Goal: Transaction & Acquisition: Purchase product/service

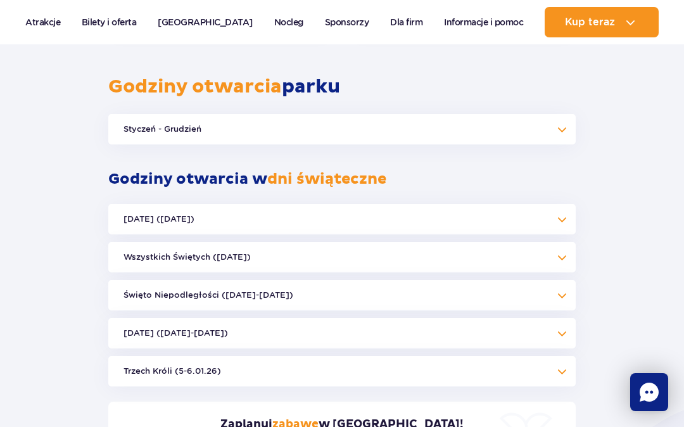
click at [560, 114] on button "Styczeń - Grudzień" at bounding box center [341, 129] width 467 height 30
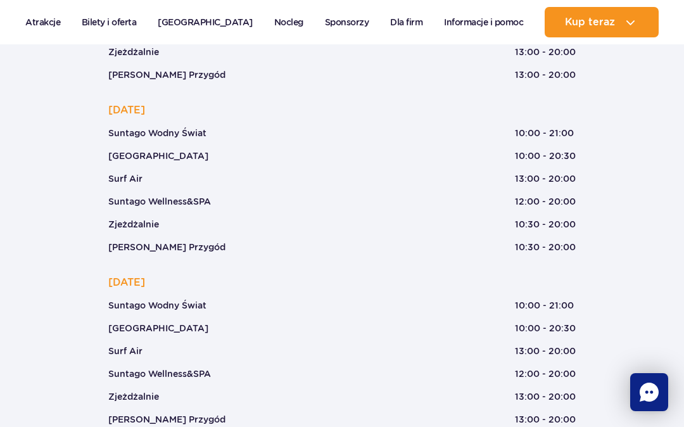
scroll to position [1316, 0]
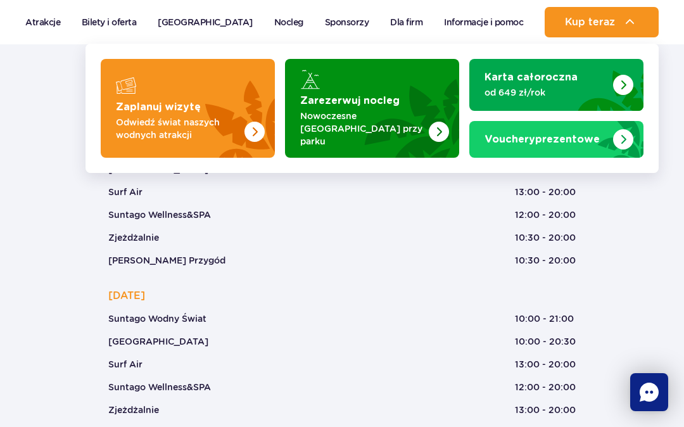
click at [234, 132] on p "Odwiedź świat naszych wodnych atrakcji" at bounding box center [178, 128] width 124 height 25
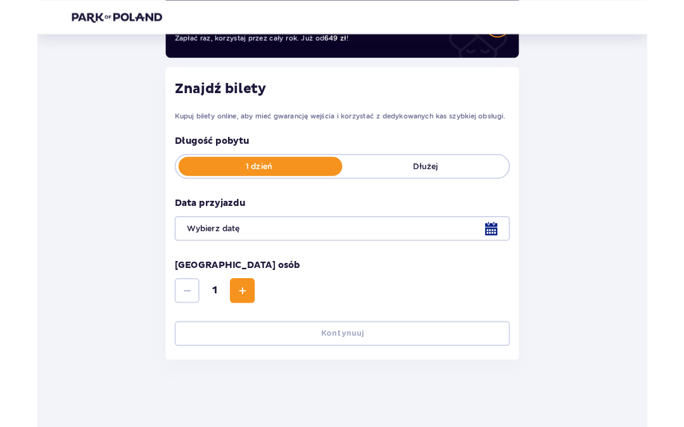
scroll to position [184, 0]
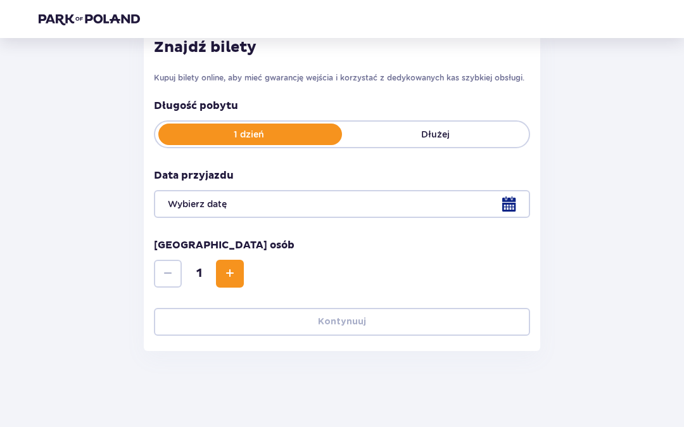
click at [512, 204] on div at bounding box center [342, 204] width 376 height 28
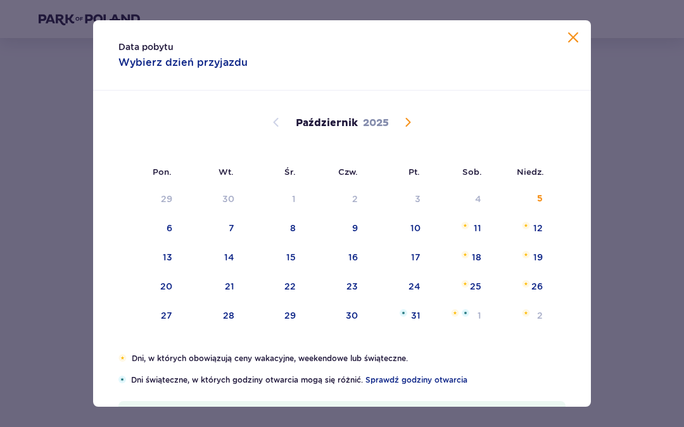
click at [478, 226] on div "11" at bounding box center [478, 228] width 8 height 13
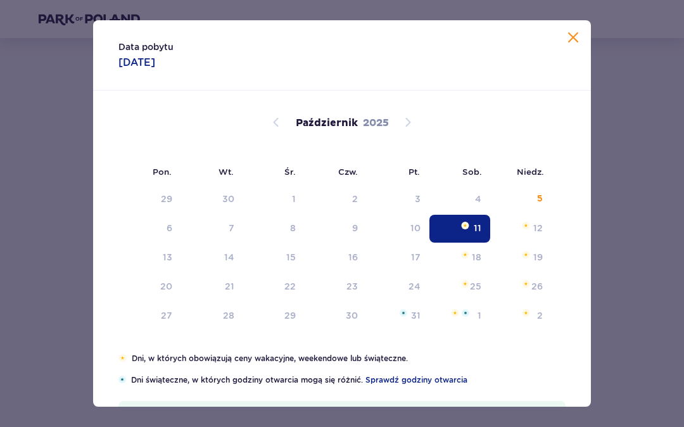
type input "11.10.25"
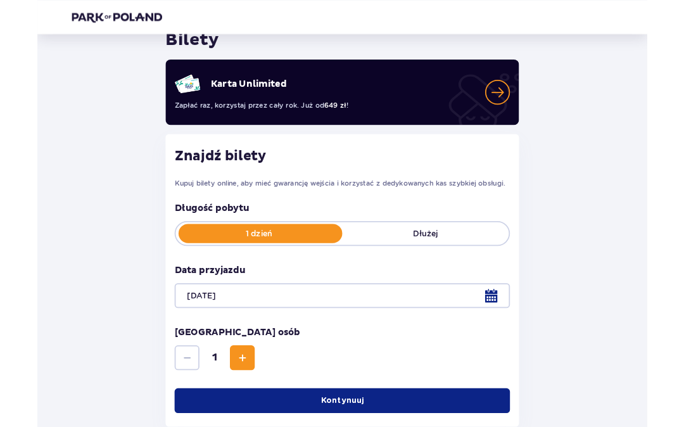
scroll to position [62, 0]
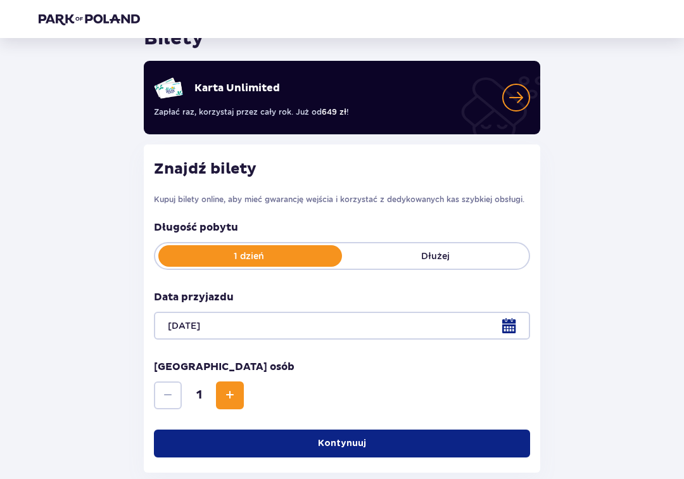
click at [509, 329] on div at bounding box center [342, 326] width 376 height 28
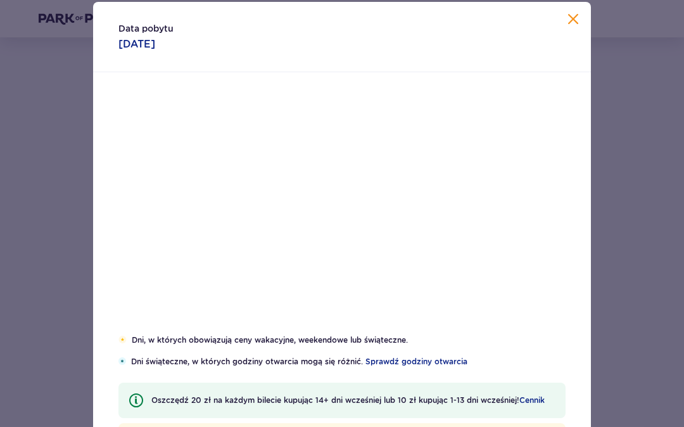
scroll to position [114, 0]
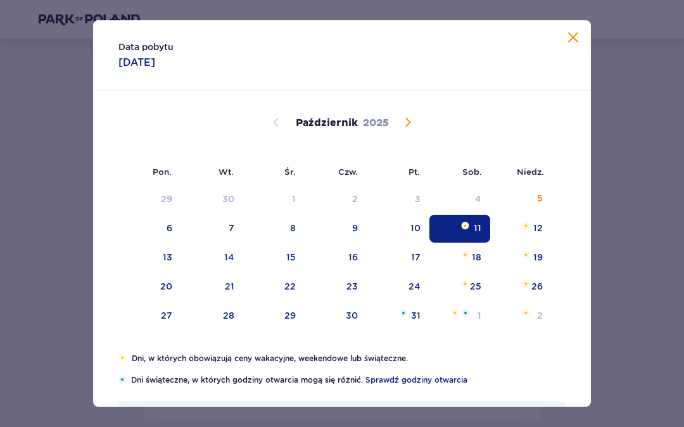
click at [469, 226] on img "Data zaznaczona. sobota, 11 października 2025" at bounding box center [465, 226] width 8 height 8
click at [478, 221] on div "11" at bounding box center [459, 229] width 61 height 28
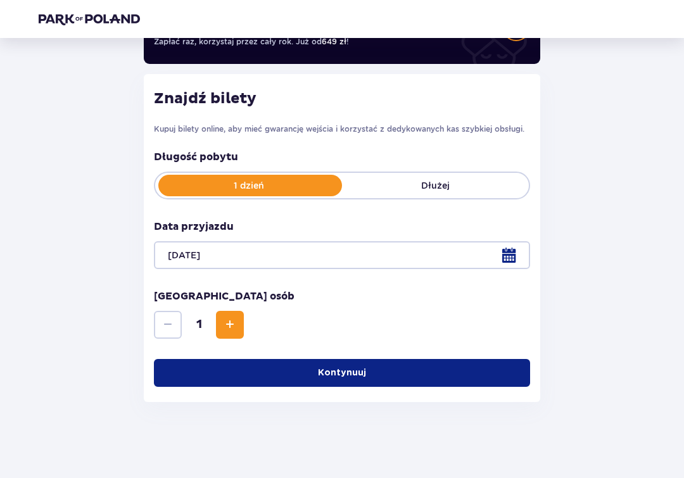
scroll to position [132, 0]
click at [234, 329] on span "Zwiększ" at bounding box center [229, 324] width 15 height 15
click at [233, 328] on span "Zwiększ" at bounding box center [229, 324] width 15 height 15
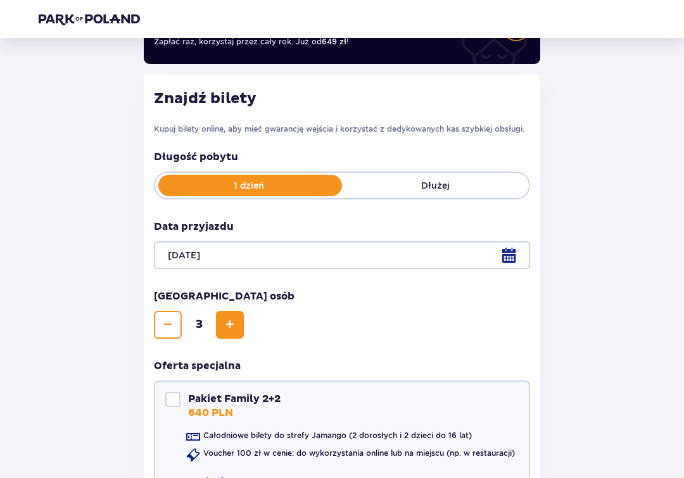
click at [227, 329] on span "Zwiększ" at bounding box center [229, 324] width 15 height 15
click at [234, 327] on span "Zwiększ" at bounding box center [229, 324] width 15 height 15
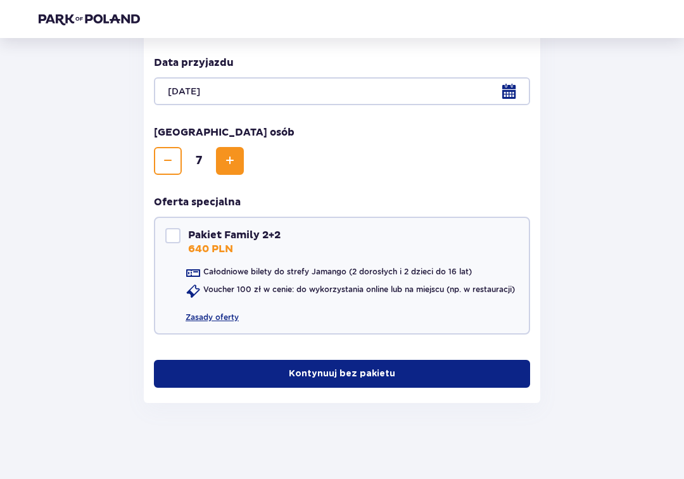
scroll to position [296, 0]
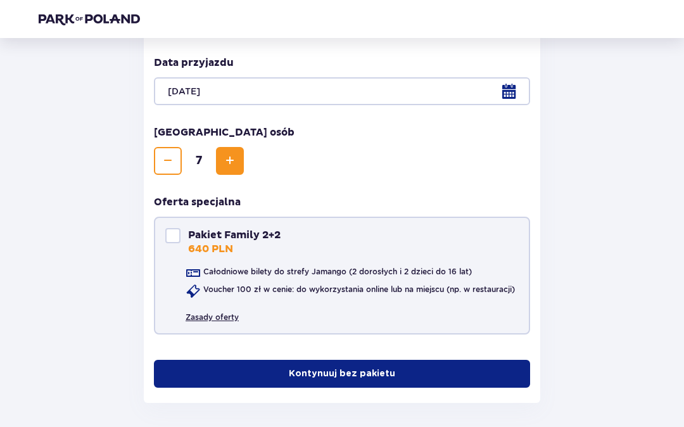
click at [224, 319] on link "Zasady oferty" at bounding box center [212, 313] width 53 height 22
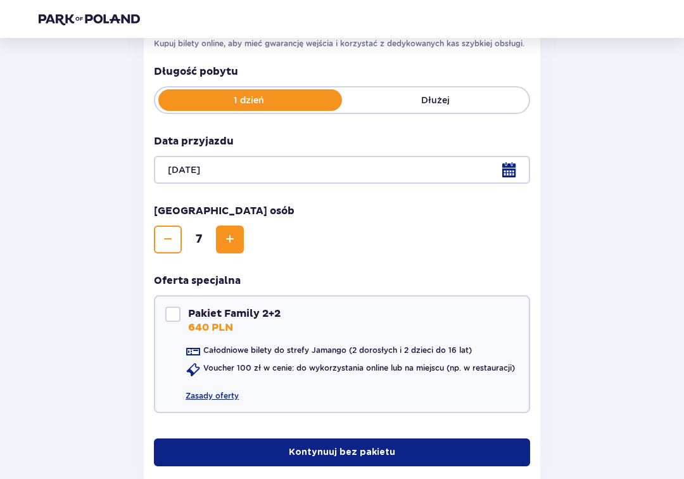
scroll to position [223, 0]
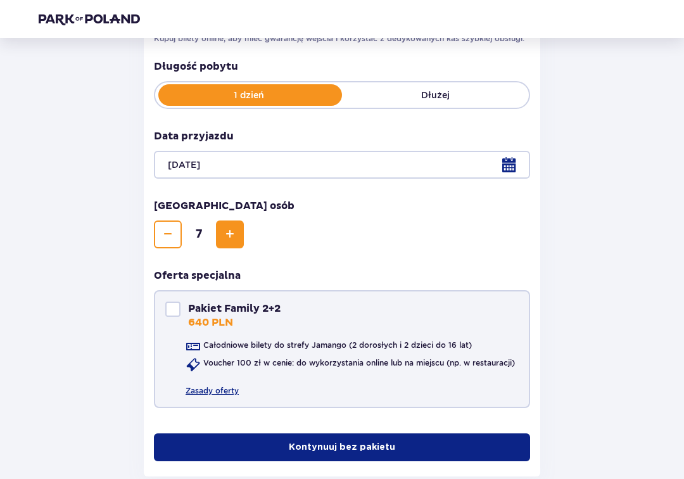
click at [172, 303] on div "Pakiet Family 2+2" at bounding box center [172, 309] width 15 height 15
checkbox input "true"
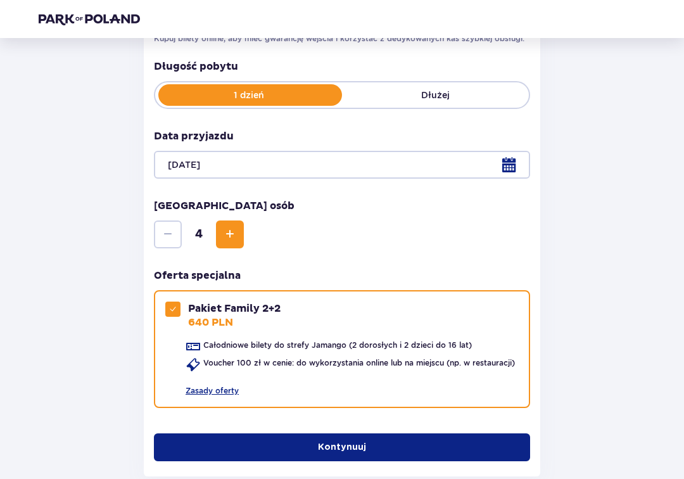
click at [462, 426] on button "Kontynuuj" at bounding box center [342, 447] width 376 height 28
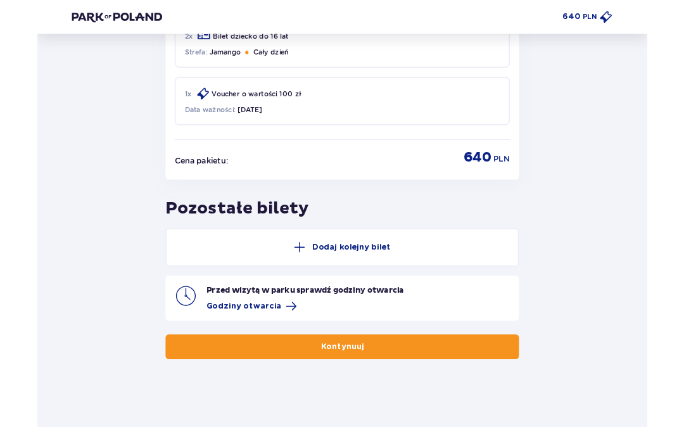
scroll to position [864, 0]
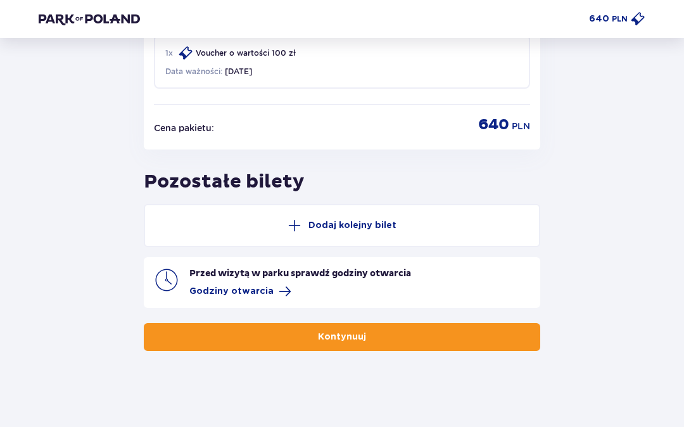
click at [333, 227] on p "Dodaj kolejny bilet" at bounding box center [352, 225] width 88 height 13
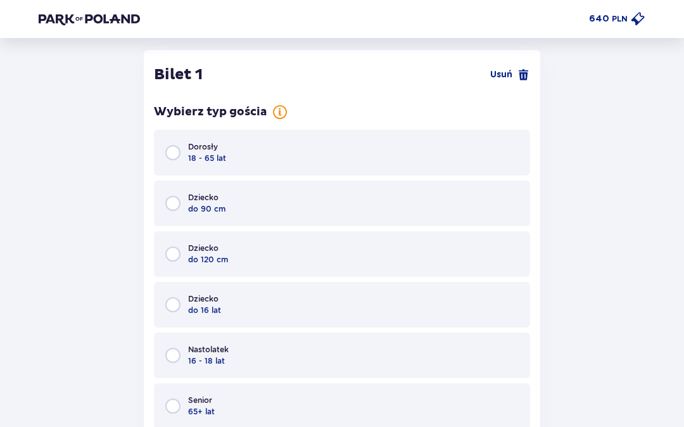
scroll to position [1020, 0]
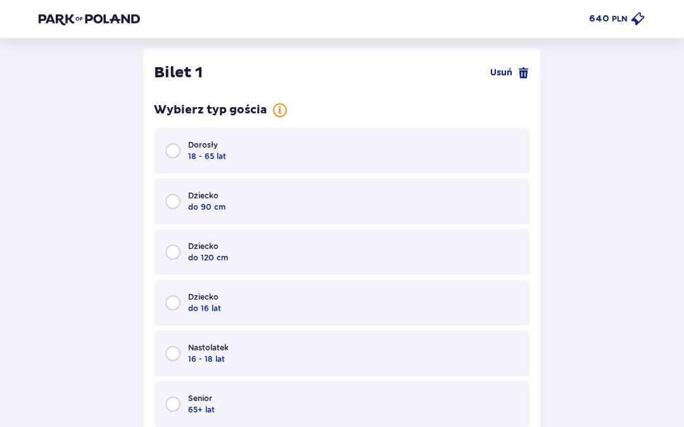
click at [179, 149] on input "radio" at bounding box center [172, 150] width 15 height 15
radio input "true"
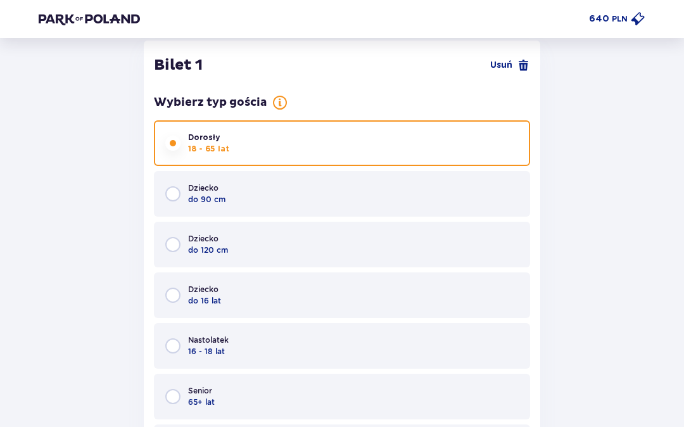
scroll to position [1018, 0]
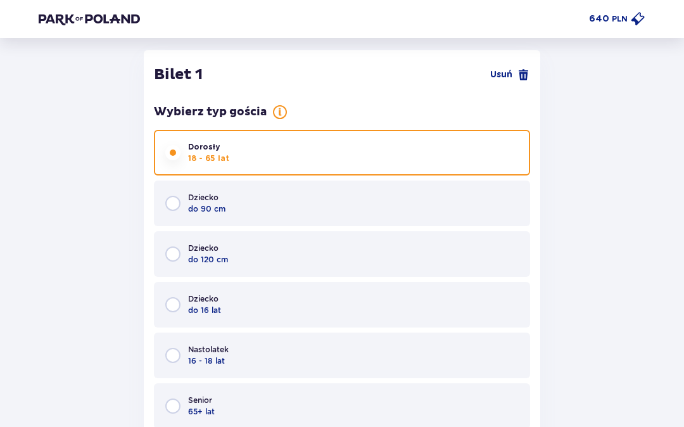
click at [495, 264] on div "Dziecko do 120 cm" at bounding box center [342, 254] width 376 height 46
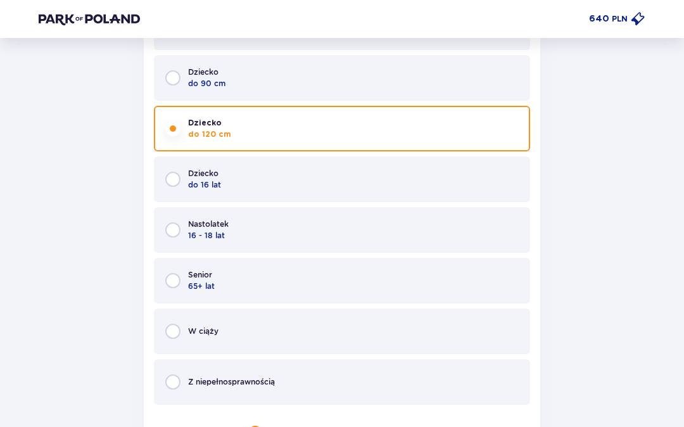
scroll to position [1141, 0]
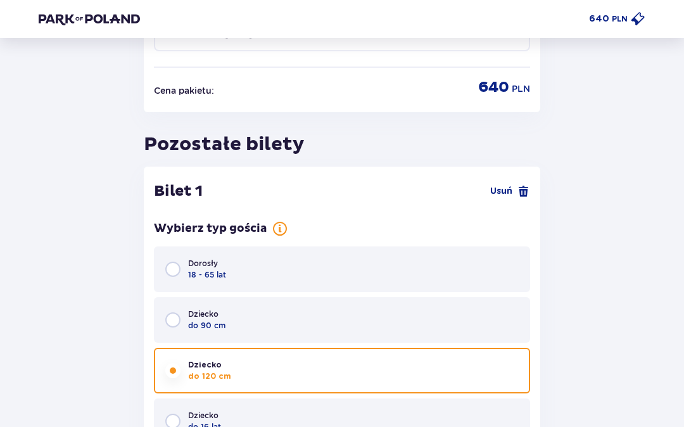
click at [483, 277] on div "Dorosły 18 - 65 lat" at bounding box center [342, 269] width 376 height 46
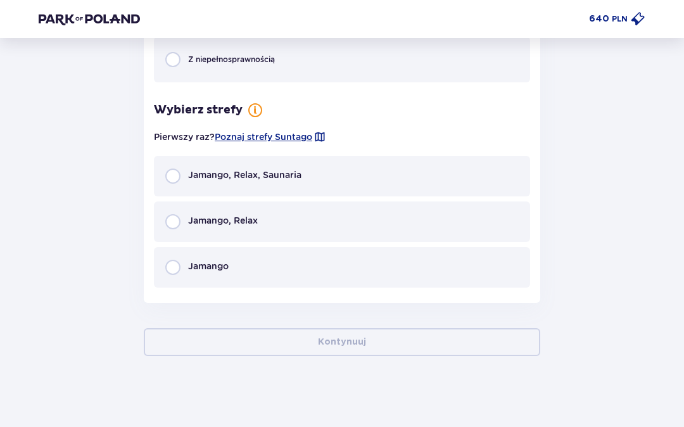
scroll to position [1471, 0]
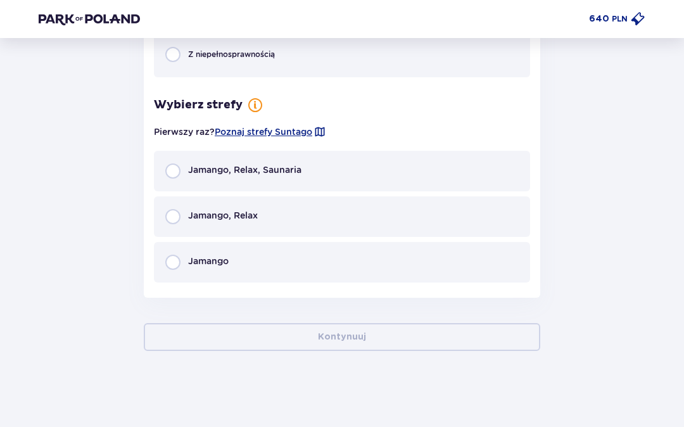
click at [178, 175] on input "radio" at bounding box center [172, 170] width 15 height 15
radio input "true"
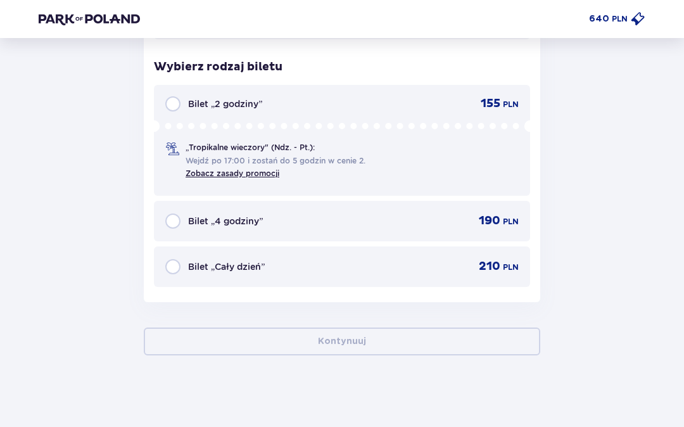
scroll to position [1716, 0]
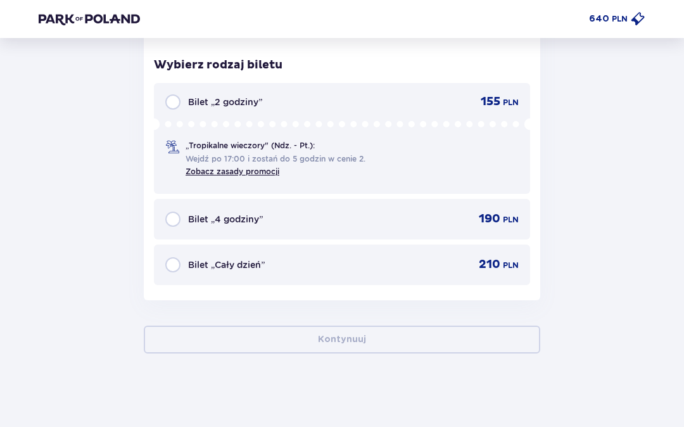
click at [176, 267] on input "radio" at bounding box center [172, 264] width 15 height 15
radio input "true"
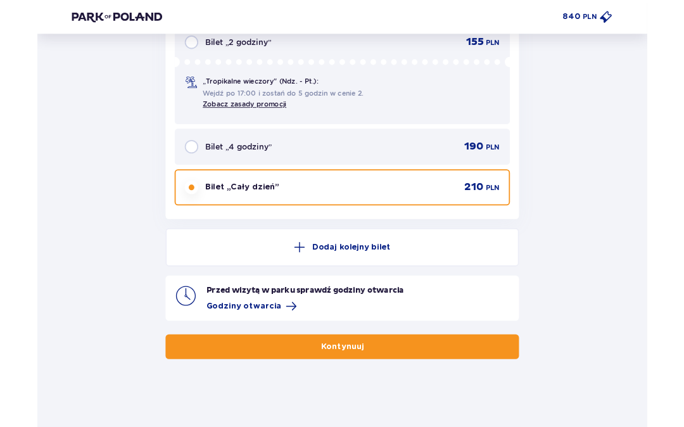
scroll to position [1820, 0]
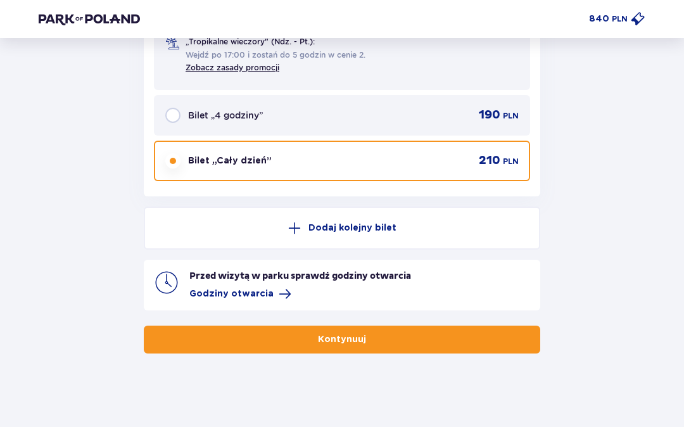
click at [485, 346] on button "Kontynuuj" at bounding box center [342, 340] width 397 height 28
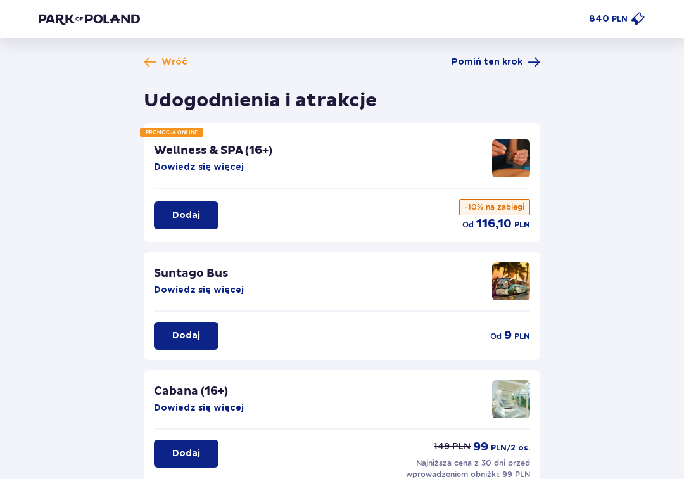
click at [216, 289] on button "Dowiedz się więcej" at bounding box center [199, 290] width 90 height 13
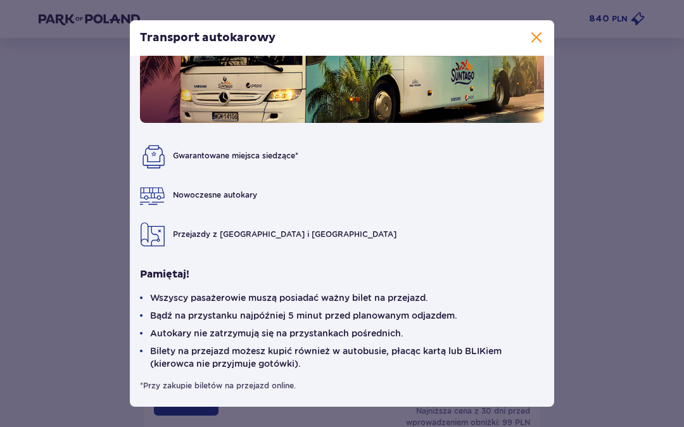
scroll to position [61, 0]
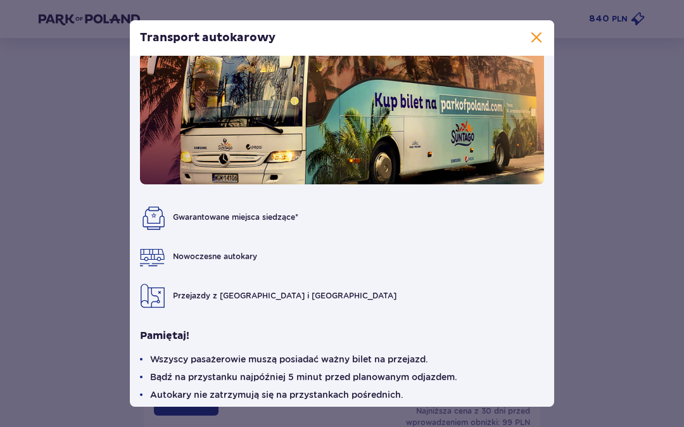
click at [537, 39] on span at bounding box center [536, 37] width 15 height 15
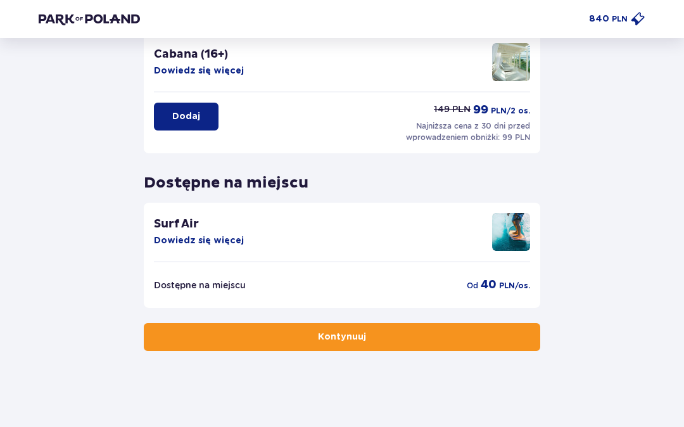
click at [456, 342] on button "Kontynuuj" at bounding box center [342, 337] width 397 height 28
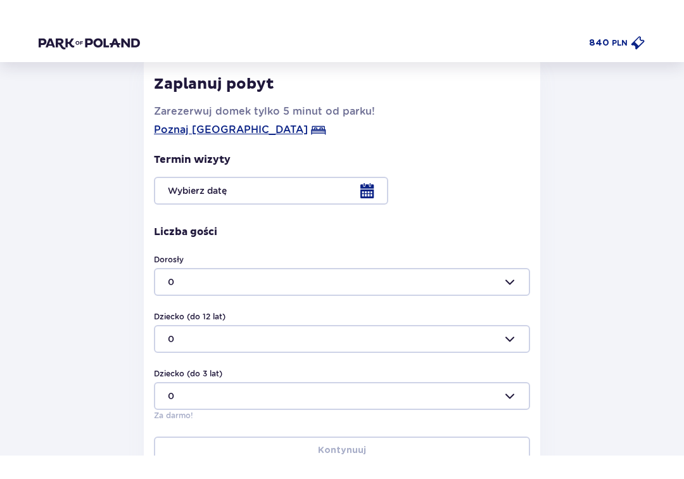
scroll to position [170, 0]
